Goal: Task Accomplishment & Management: Manage account settings

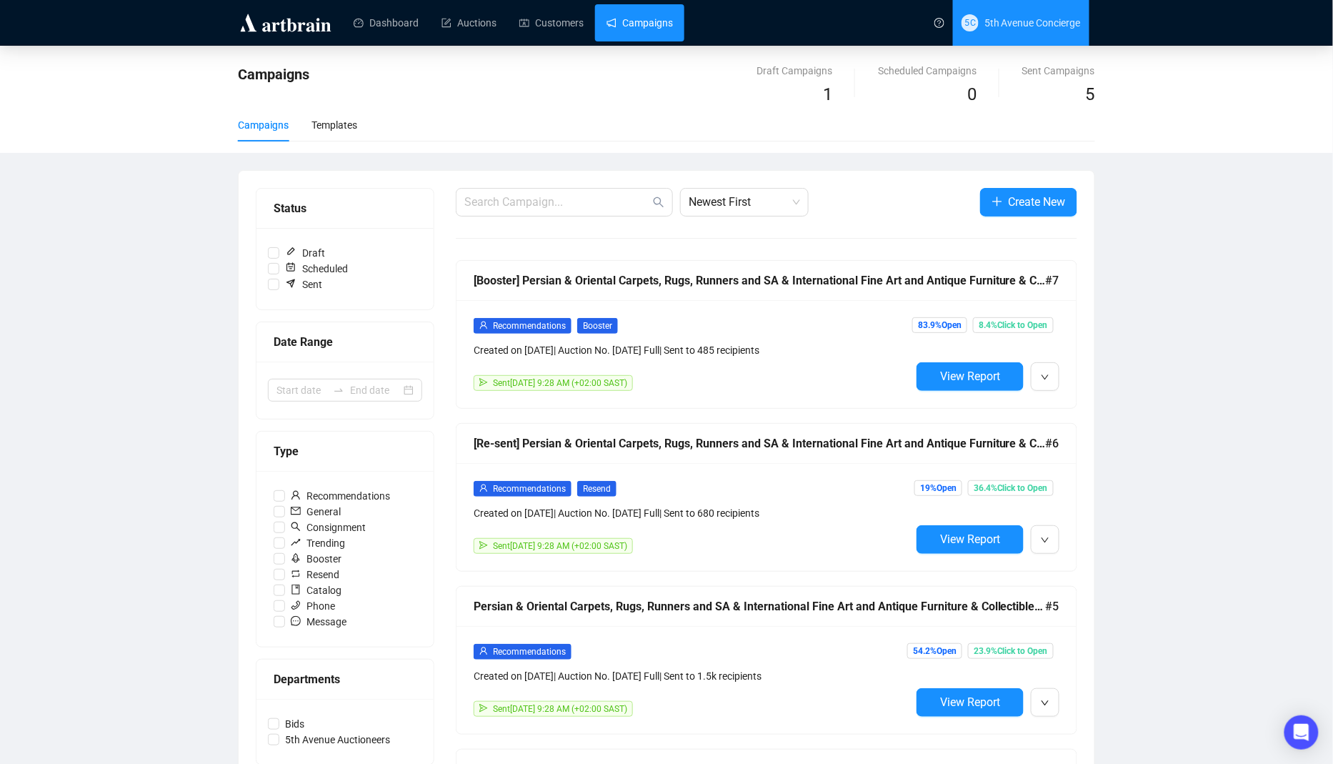
click at [1026, 13] on span "[STREET_ADDRESS] Concierge" at bounding box center [1020, 23] width 119 height 46
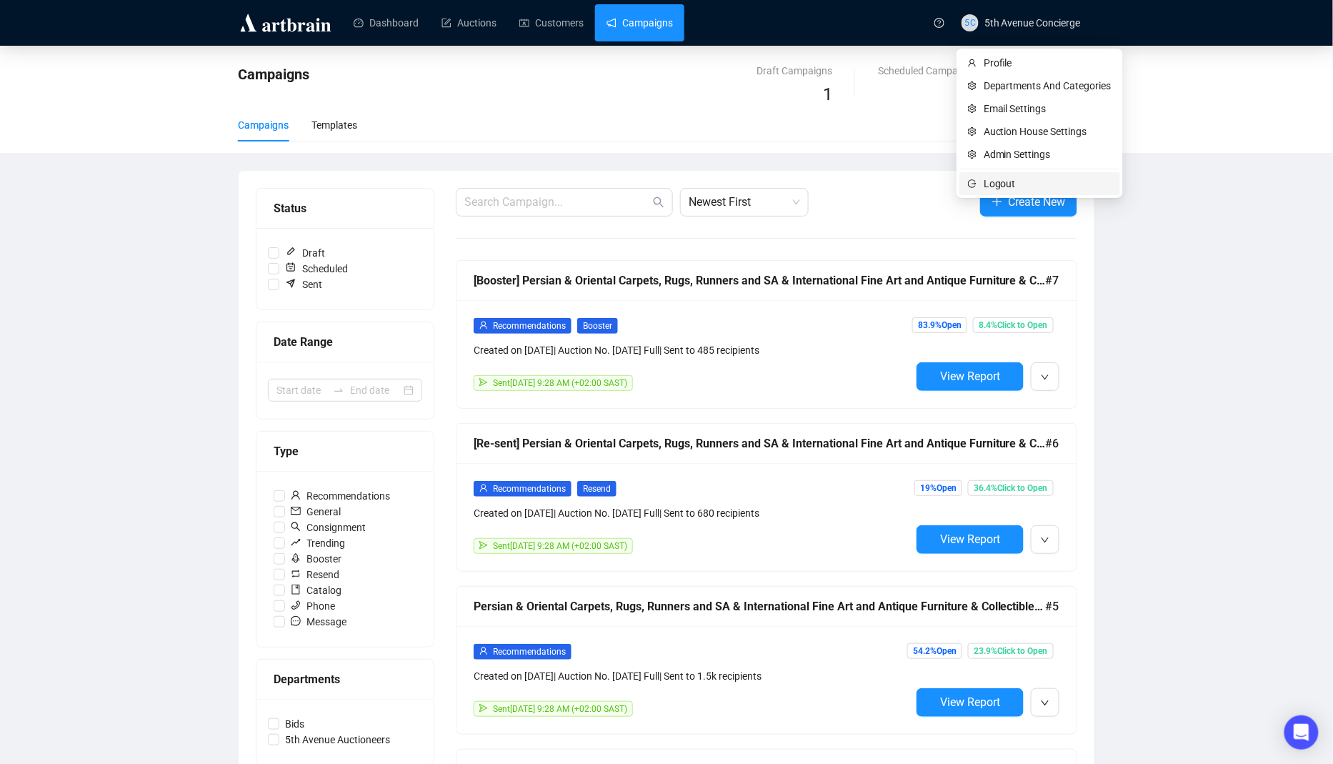
click at [1006, 183] on span "Logout" at bounding box center [1048, 184] width 128 height 16
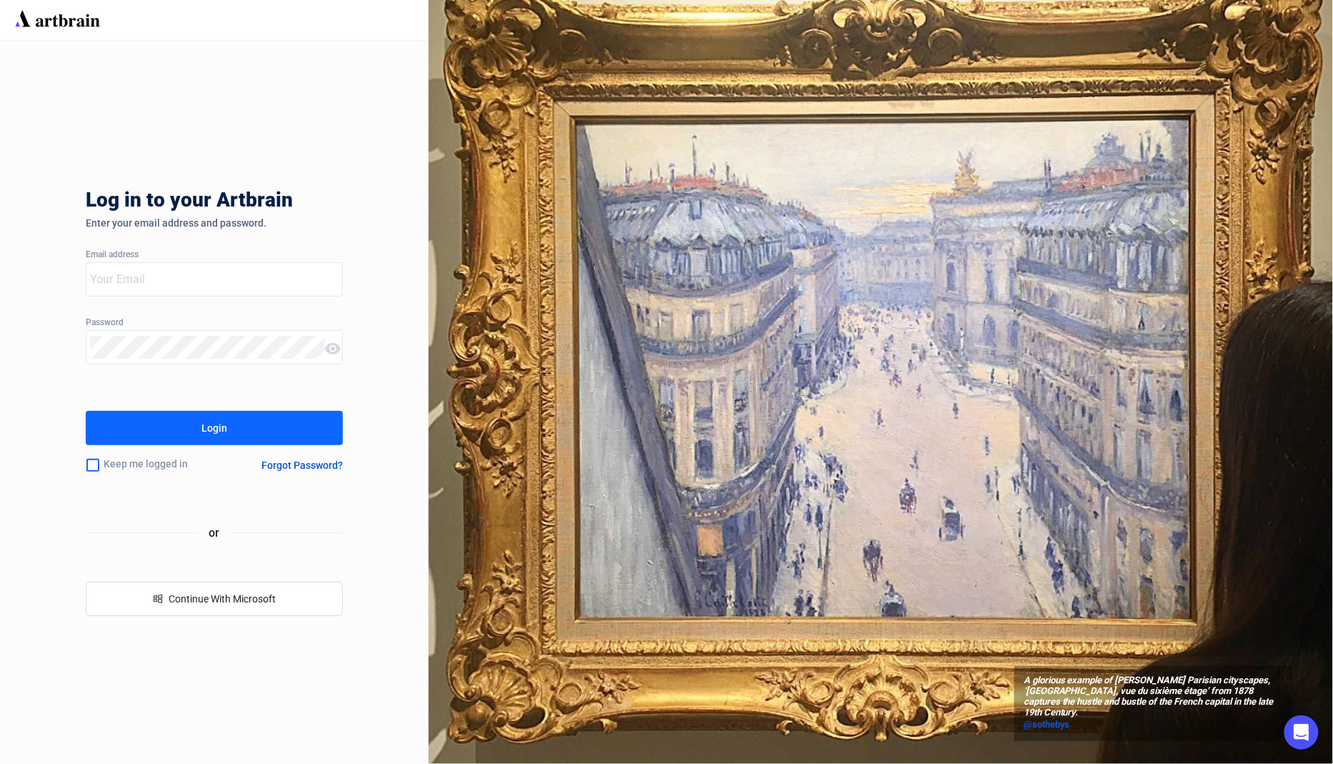
click at [262, 281] on input "email" at bounding box center [207, 279] width 235 height 23
click at [0, 763] on com-1password-button at bounding box center [0, 764] width 0 height 0
type input "[EMAIL_ADDRESS][DOMAIN_NAME]"
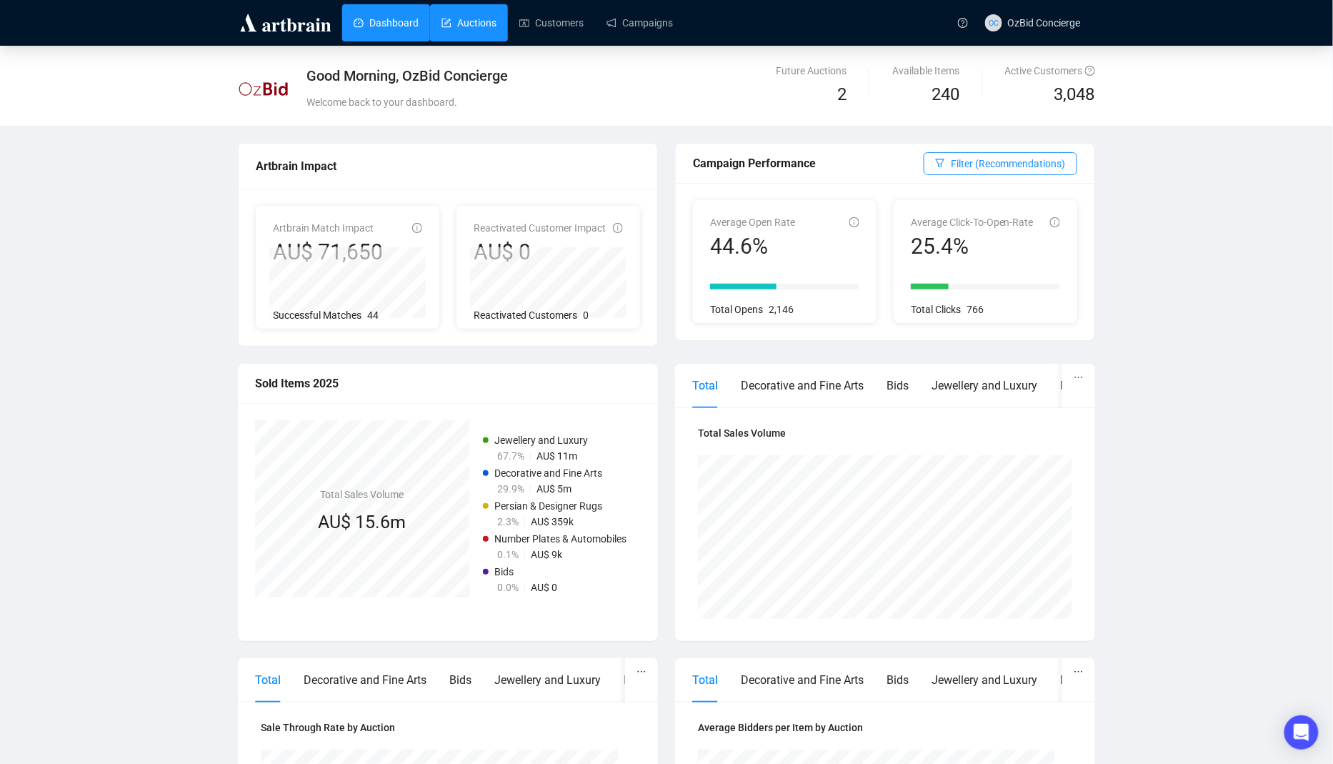
click at [469, 11] on link "Auctions" at bounding box center [468, 22] width 55 height 37
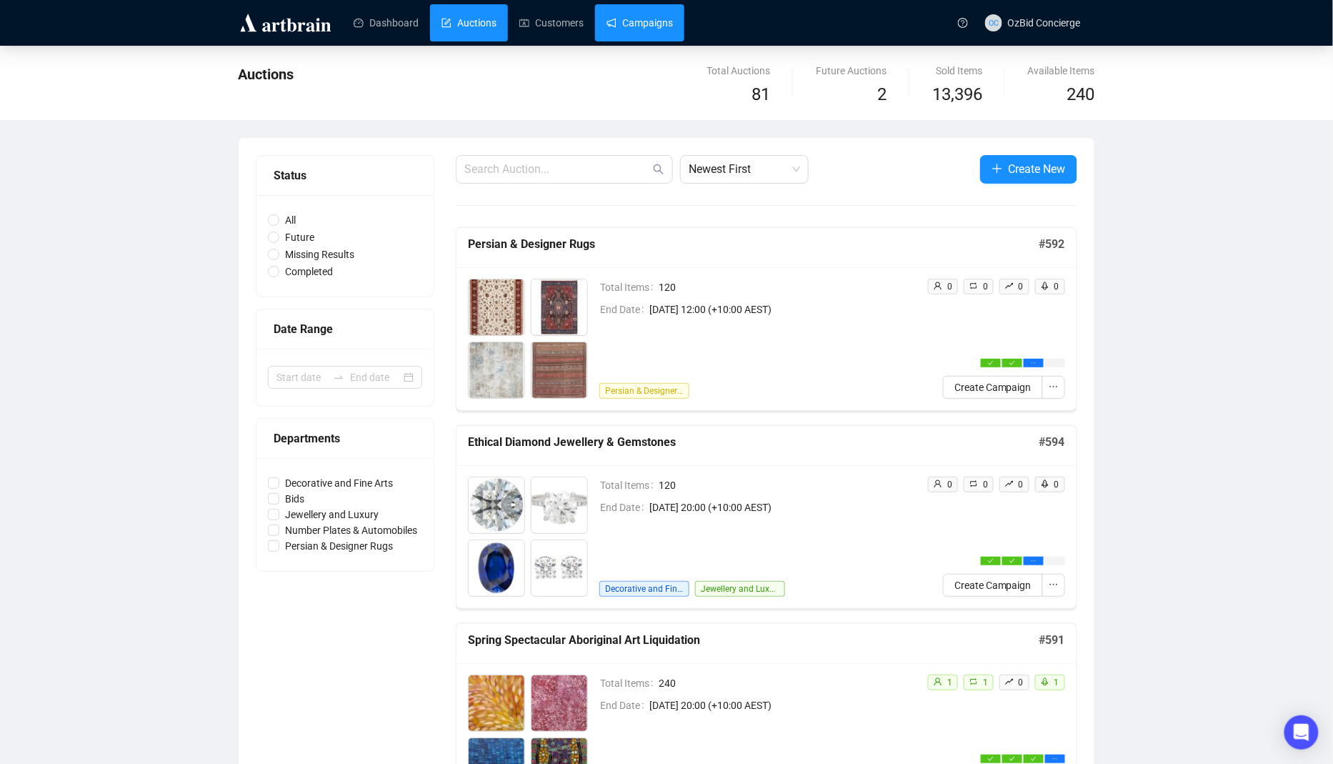
click at [666, 17] on link "Campaigns" at bounding box center [639, 22] width 66 height 37
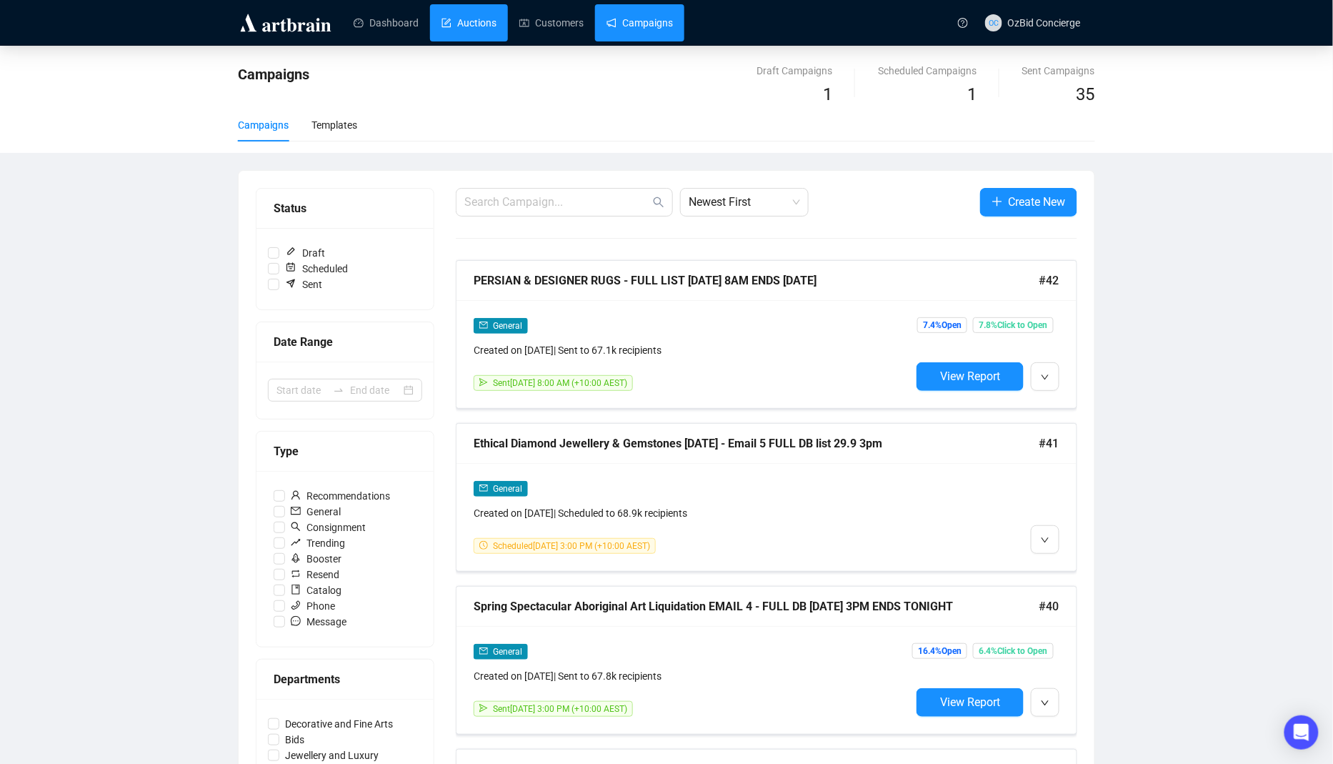
click at [496, 30] on link "Auctions" at bounding box center [468, 22] width 55 height 37
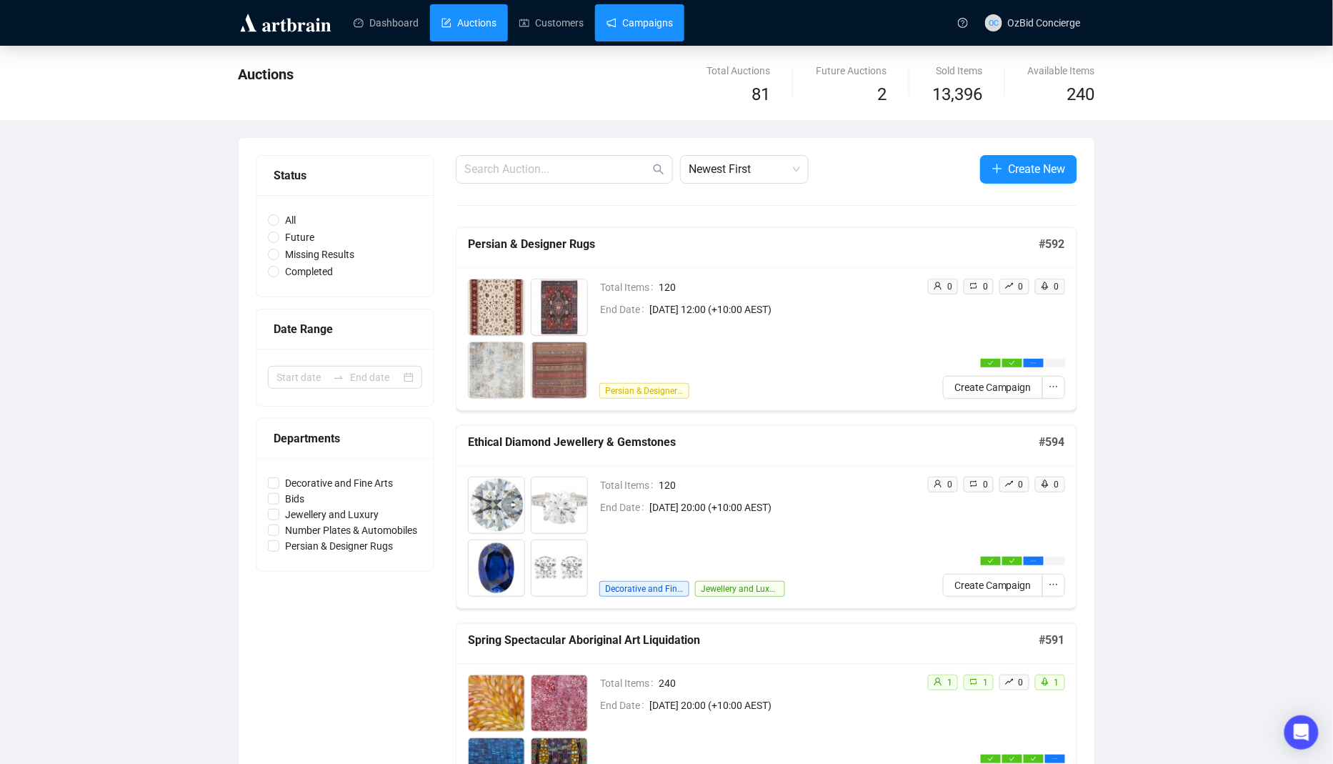
click at [653, 34] on link "Campaigns" at bounding box center [639, 22] width 66 height 37
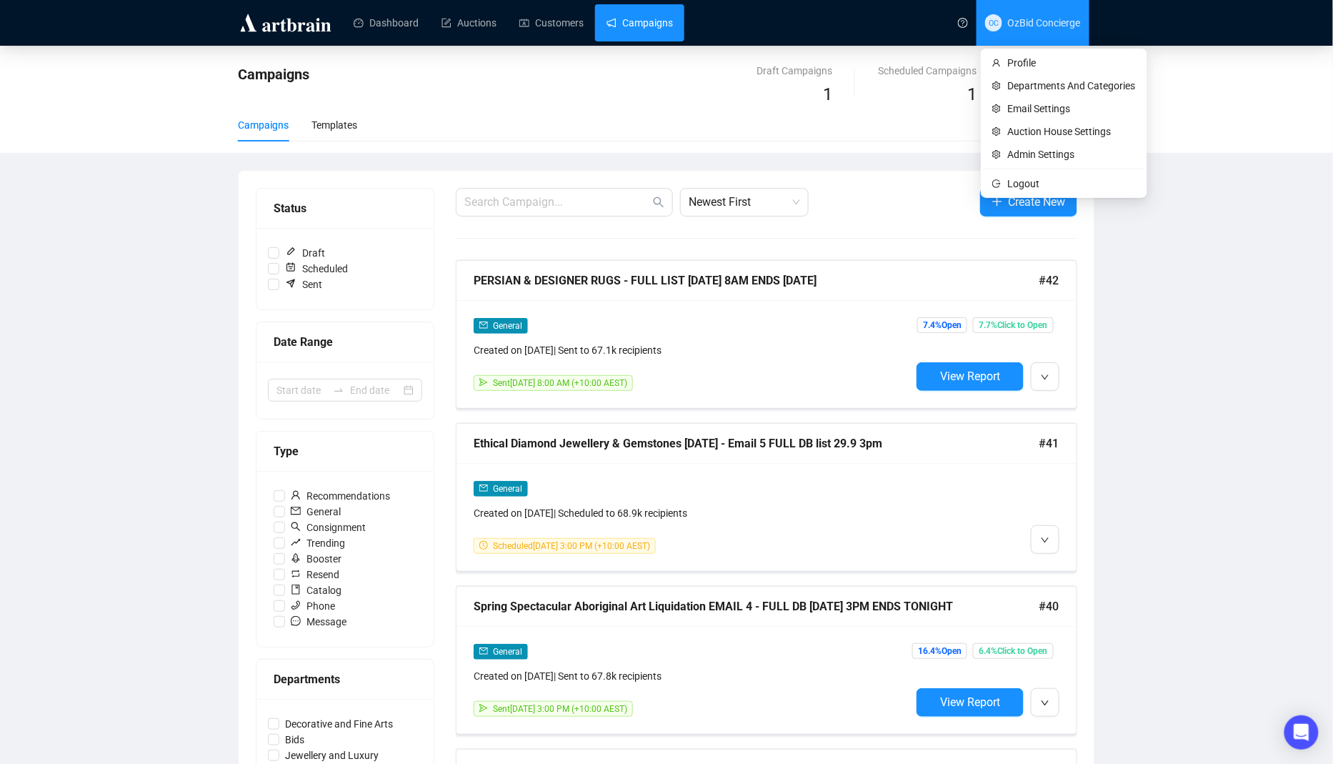
click at [1008, 24] on span "OzBid Concierge" at bounding box center [1044, 22] width 73 height 11
click at [1003, 38] on span "OC OzBid Concierge" at bounding box center [1033, 23] width 96 height 46
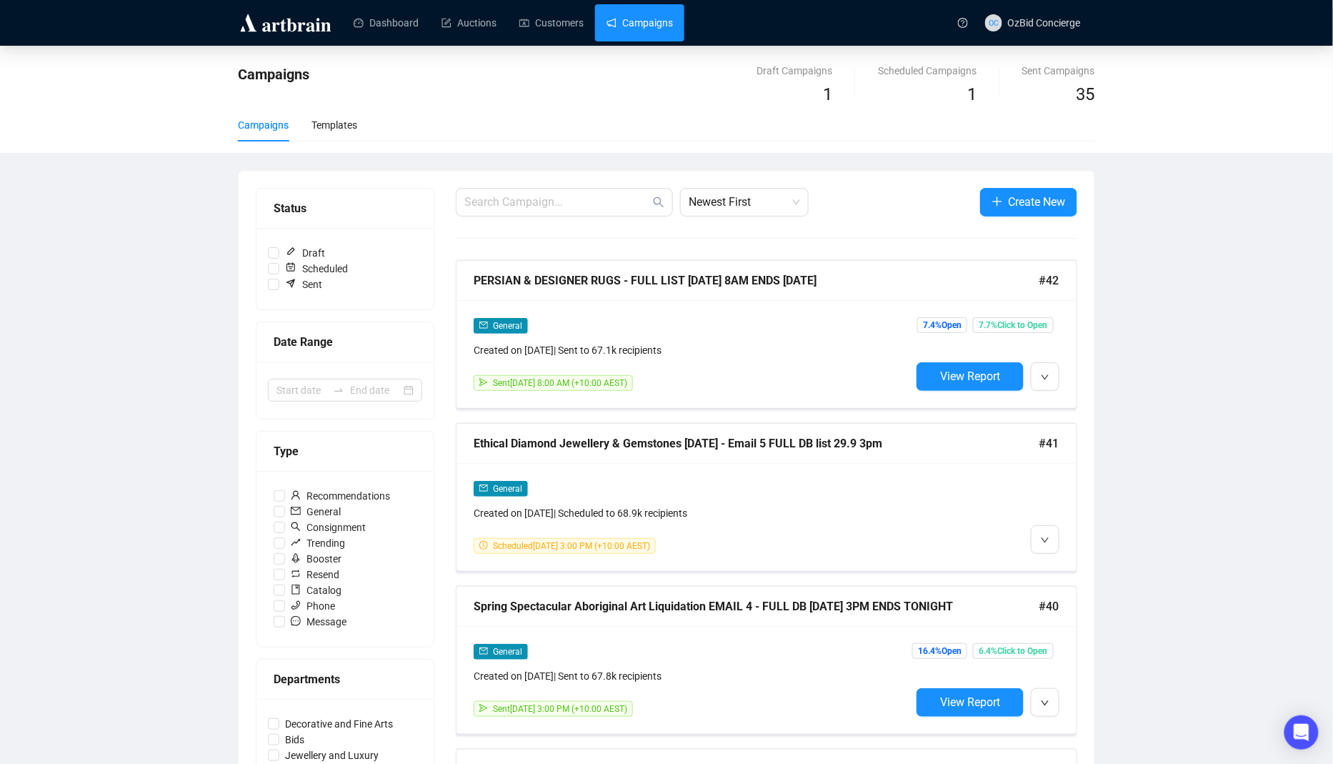
drag, startPoint x: 1006, startPoint y: 188, endPoint x: 1014, endPoint y: 106, distance: 81.9
click at [1036, 19] on span "OzBid Concierge" at bounding box center [1044, 22] width 73 height 11
click at [1035, 176] on span "Logout" at bounding box center [1072, 184] width 128 height 16
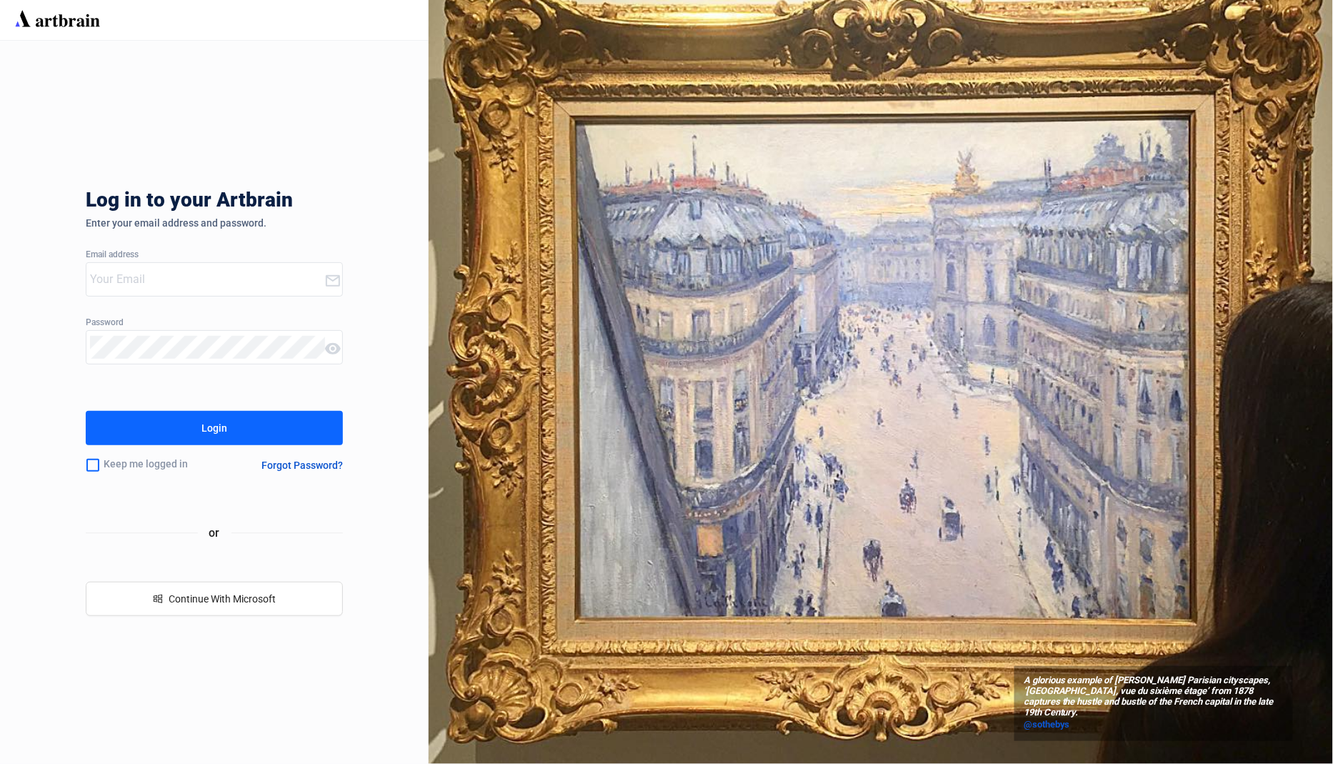
click at [271, 269] on input "email" at bounding box center [207, 279] width 234 height 23
